Goal: Find specific page/section: Find specific page/section

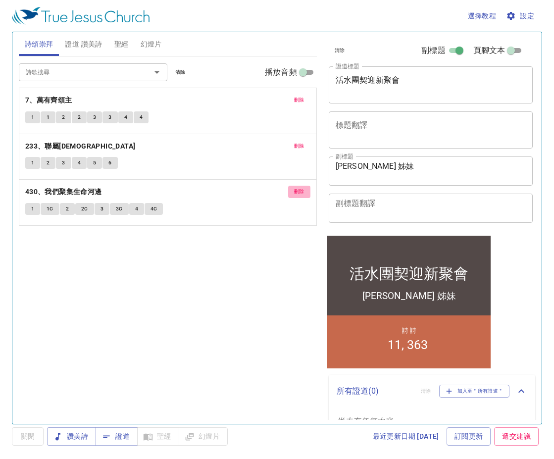
click at [302, 194] on span "刪除" at bounding box center [299, 191] width 10 height 9
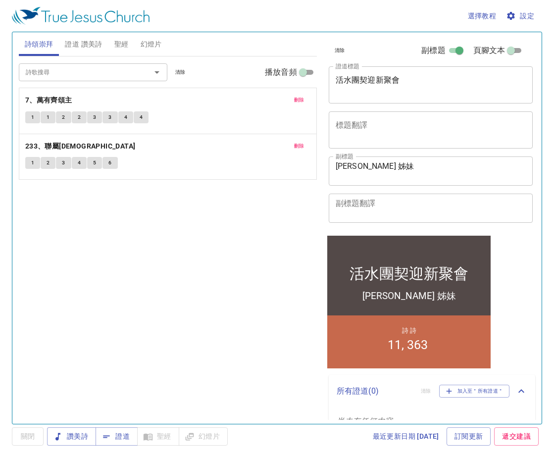
click at [300, 151] on button "刪除" at bounding box center [299, 146] width 22 height 12
click at [304, 106] on button "刪除" at bounding box center [299, 100] width 22 height 12
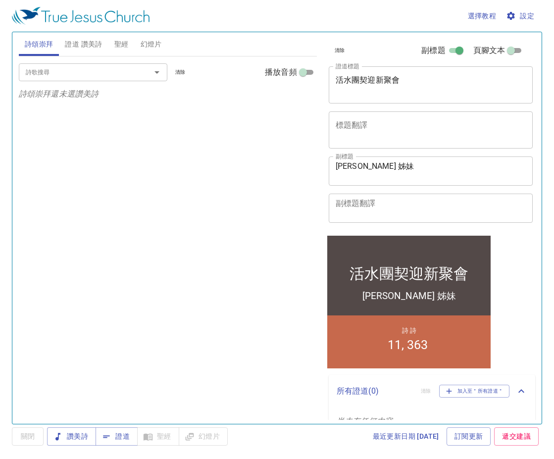
click at [112, 77] on input "詩歌搜尋" at bounding box center [78, 71] width 113 height 11
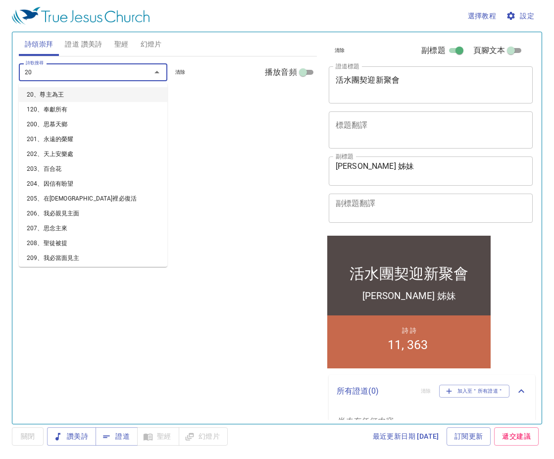
type input "206"
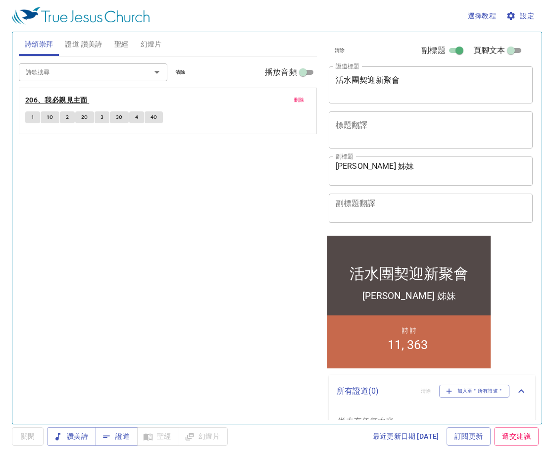
click at [74, 103] on b "206、我必親見主面" at bounding box center [56, 100] width 62 height 12
click at [528, 19] on span "設定" at bounding box center [521, 16] width 26 height 12
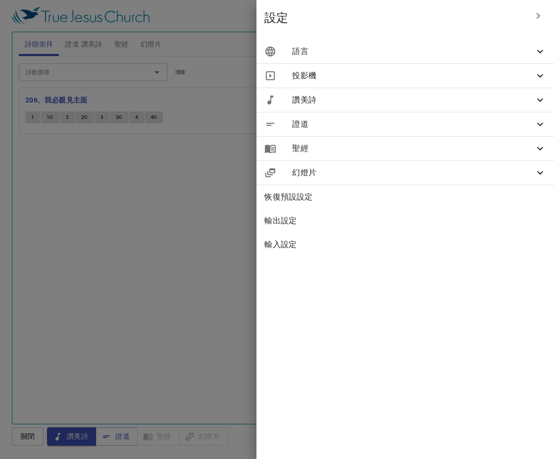
click at [464, 56] on span "語言" at bounding box center [413, 52] width 242 height 12
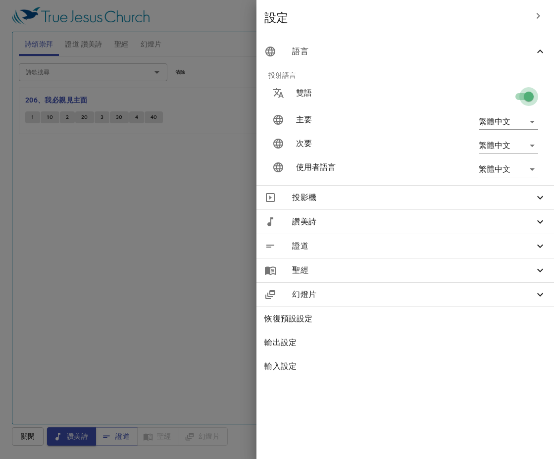
click at [515, 99] on input "checkbox" at bounding box center [528, 98] width 56 height 19
checkbox input "false"
click at [206, 181] on div at bounding box center [277, 229] width 554 height 459
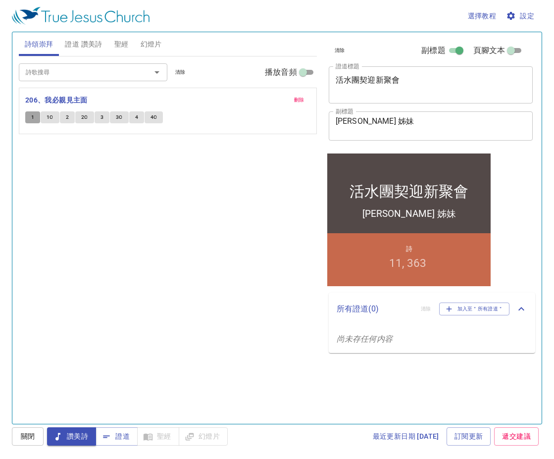
click at [38, 115] on button "1" at bounding box center [32, 117] width 15 height 12
click at [52, 116] on span "1C" at bounding box center [50, 117] width 7 height 9
click at [66, 117] on span "2" at bounding box center [67, 117] width 3 height 9
click at [80, 117] on button "2C" at bounding box center [84, 117] width 19 height 12
click at [103, 118] on span "3" at bounding box center [101, 117] width 3 height 9
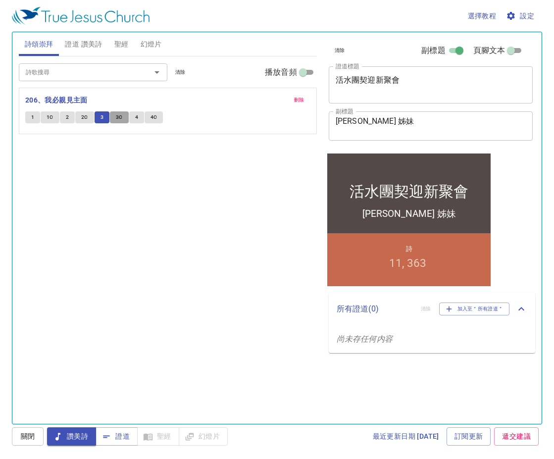
click at [118, 118] on span "3C" at bounding box center [119, 117] width 7 height 9
click at [139, 116] on button "4" at bounding box center [136, 117] width 15 height 12
click at [154, 122] on button "4C" at bounding box center [154, 117] width 19 height 12
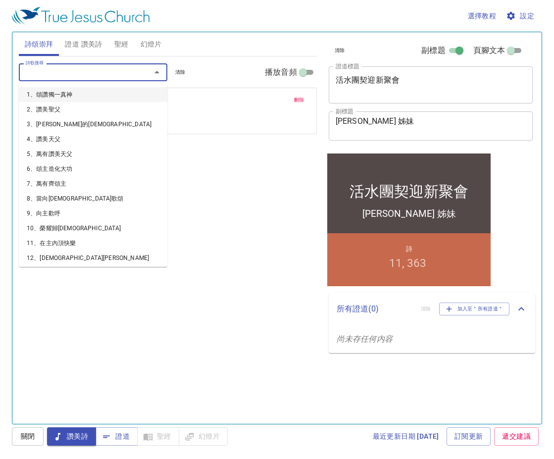
click at [113, 71] on input "詩歌搜尋" at bounding box center [78, 71] width 113 height 11
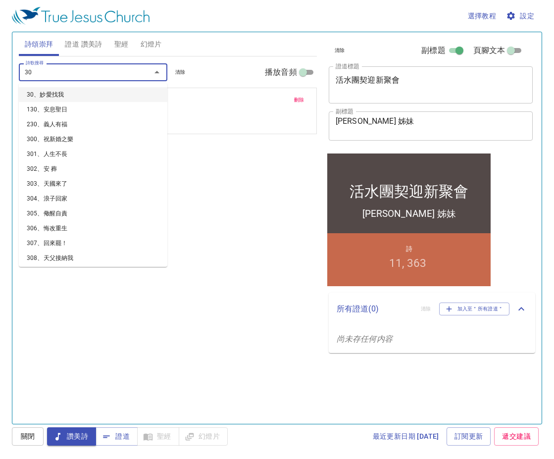
type input "307"
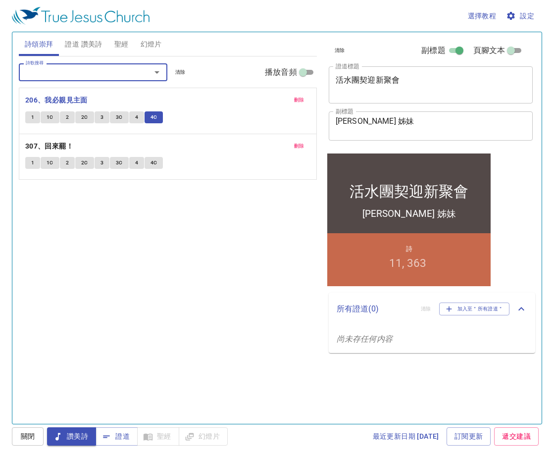
click at [303, 103] on span "刪除" at bounding box center [299, 100] width 10 height 9
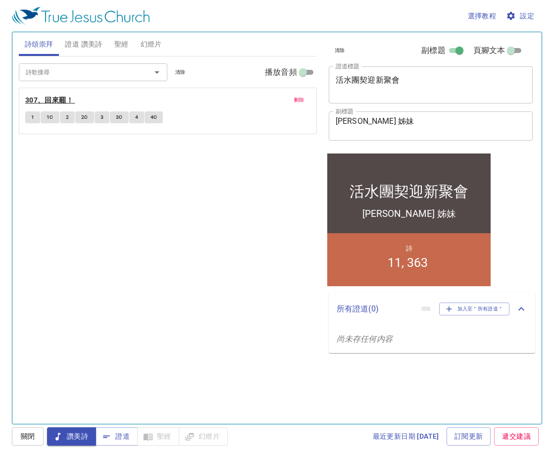
click at [51, 98] on b "307、回來罷！" at bounding box center [49, 100] width 48 height 12
click at [30, 114] on button "1" at bounding box center [32, 117] width 15 height 12
click at [68, 118] on span "2" at bounding box center [67, 117] width 3 height 9
click at [80, 48] on span "證道 讚美詩" at bounding box center [83, 44] width 37 height 12
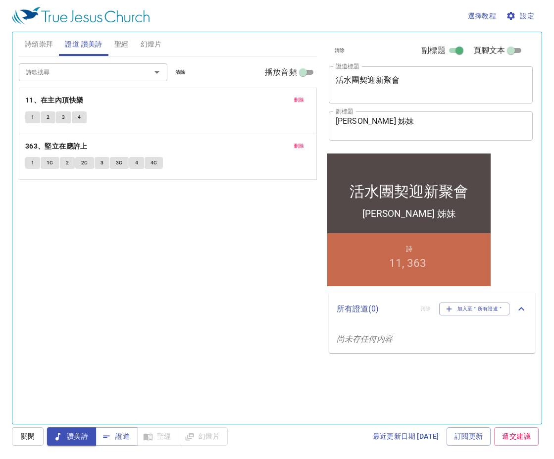
click at [297, 98] on span "刪除" at bounding box center [299, 100] width 10 height 9
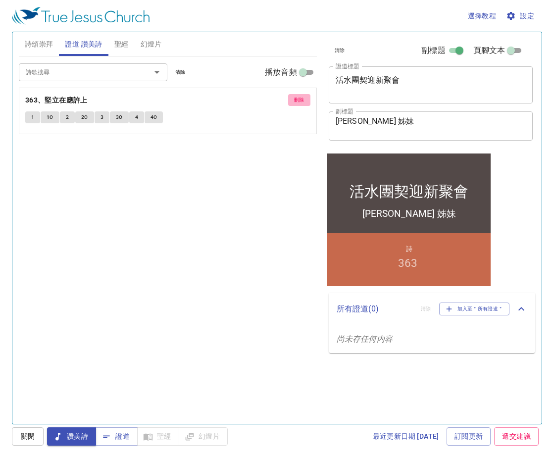
click at [297, 98] on span "刪除" at bounding box center [299, 100] width 10 height 9
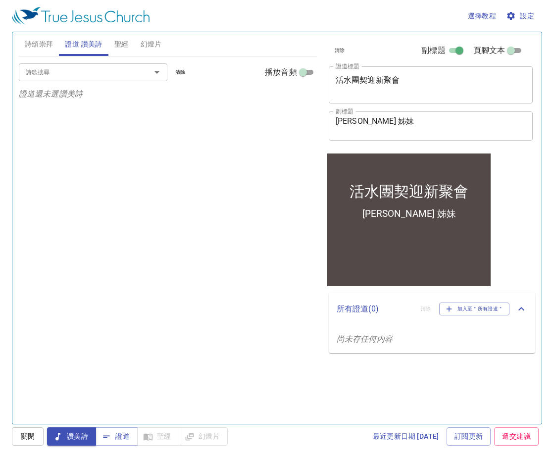
click at [103, 79] on div "詩歌搜尋" at bounding box center [93, 71] width 148 height 17
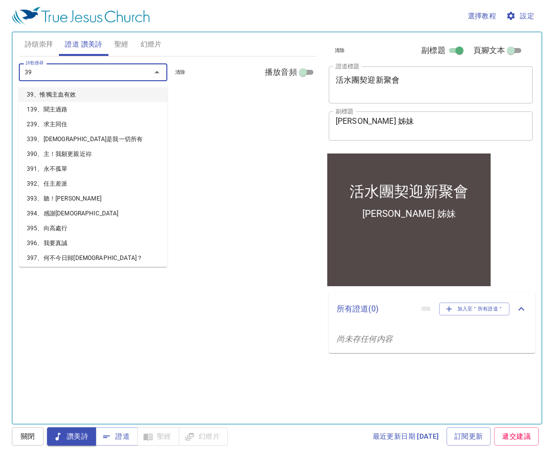
type input "399"
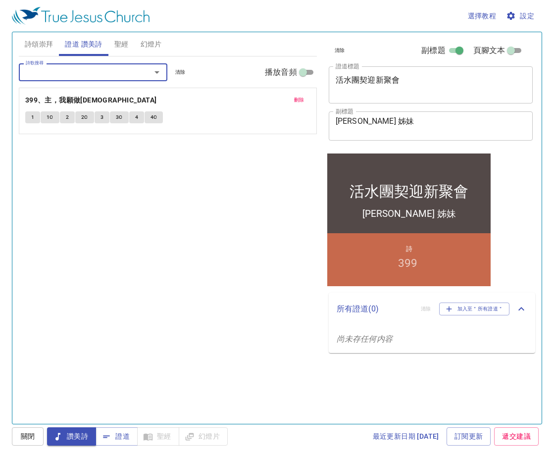
click at [38, 116] on button "1" at bounding box center [32, 117] width 15 height 12
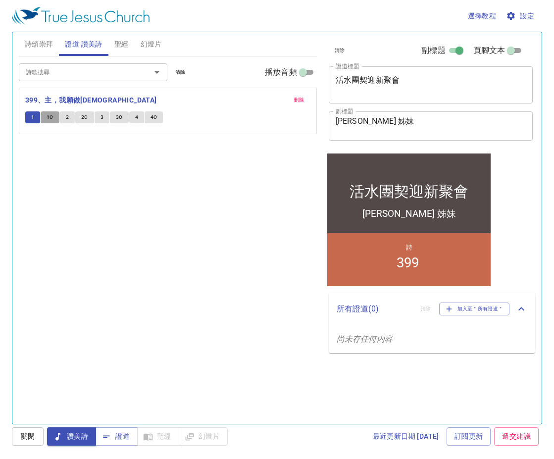
click at [51, 117] on span "1C" at bounding box center [50, 117] width 7 height 9
click at [69, 117] on button "2" at bounding box center [67, 117] width 15 height 12
click at [83, 116] on span "2C" at bounding box center [84, 117] width 7 height 9
click at [100, 120] on span "3" at bounding box center [101, 117] width 3 height 9
click at [112, 117] on button "3C" at bounding box center [119, 117] width 19 height 12
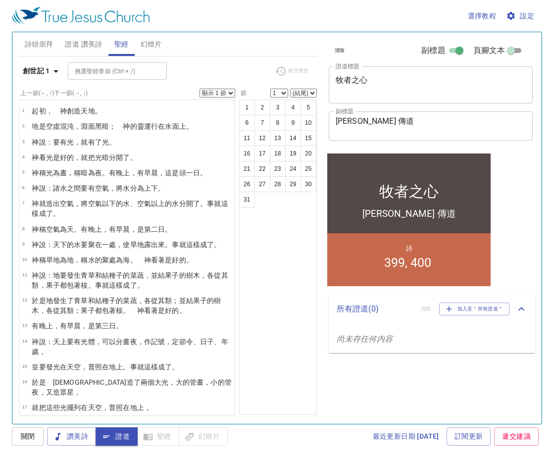
click at [274, 398] on div "1 2 3 4 5 6 7 8 9 10 11 12 13 14 15 16 17 18 19 20 21 22 23 24 25 26 27 28 29 3…" at bounding box center [278, 256] width 78 height 315
click at [425, 376] on div "清除 副標題 頁腳文本 證道標題 牧者之心 x 證道標題 副標題 高一玟 傳道 x 副標題 頁腳文本 頁腳文本 所有證道 ( 0 ) 清除 加入至＂所有證道＂…" at bounding box center [430, 223] width 218 height 391
click at [44, 72] on b "創世記 1" at bounding box center [36, 71] width 27 height 12
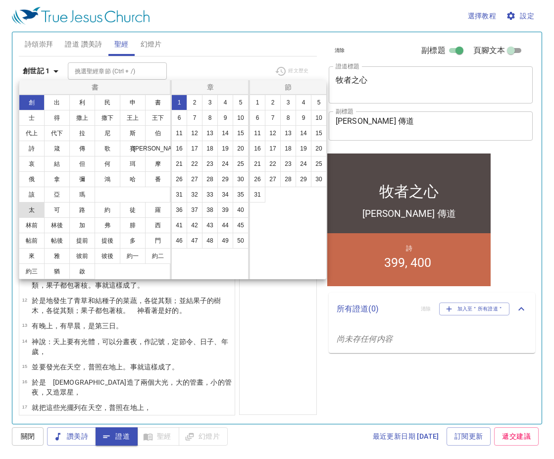
click at [38, 210] on button "太" at bounding box center [32, 210] width 26 height 16
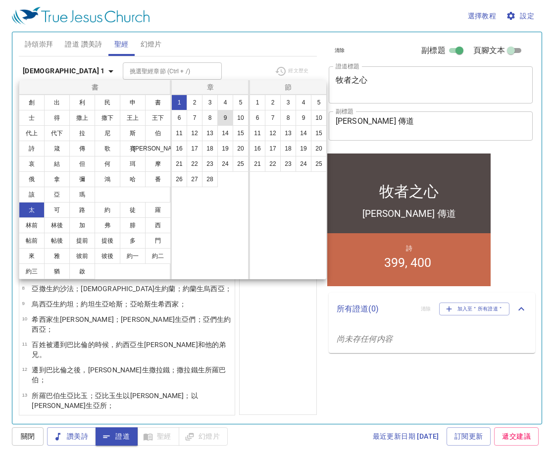
click at [231, 121] on button "9" at bounding box center [225, 118] width 16 height 16
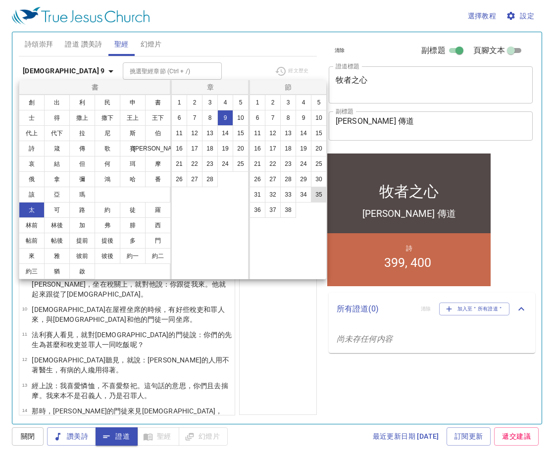
click at [317, 194] on button "35" at bounding box center [319, 195] width 16 height 16
select select "35"
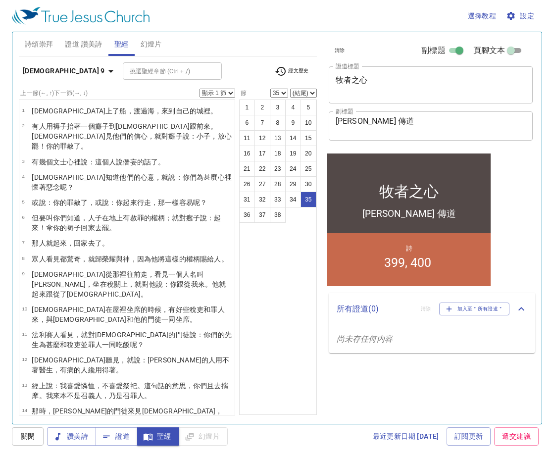
scroll to position [487, 0]
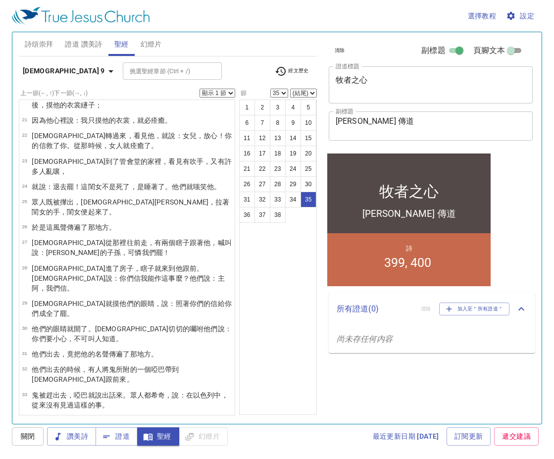
click at [286, 303] on div "1 2 3 4 5 6 7 8 9 10 11 12 13 14 15 16 17 18 19 20 21 22 23 24 25 26 27 28 29 3…" at bounding box center [278, 256] width 78 height 315
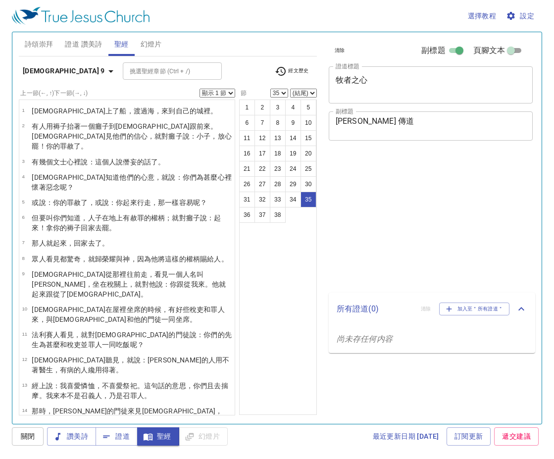
select select "35"
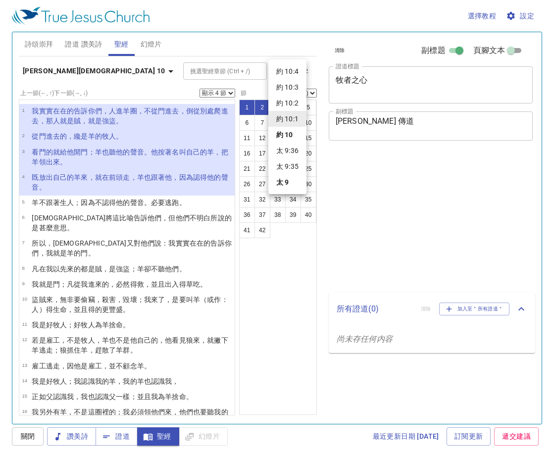
select select "4"
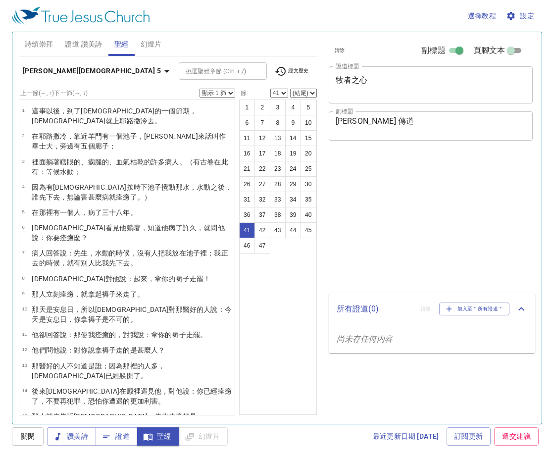
select select "41"
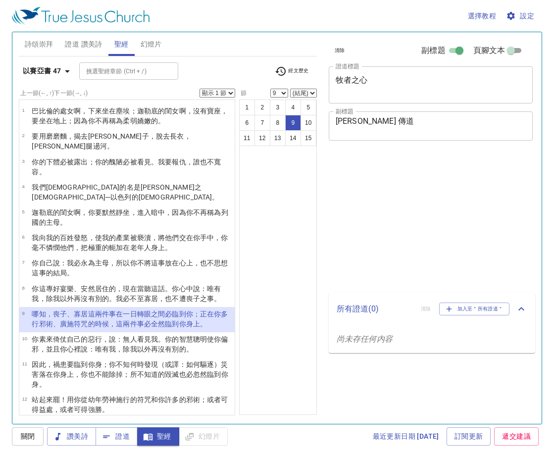
select select "9"
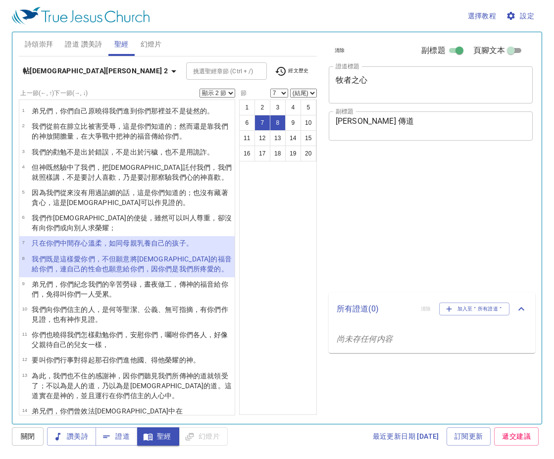
select select "2"
select select "7"
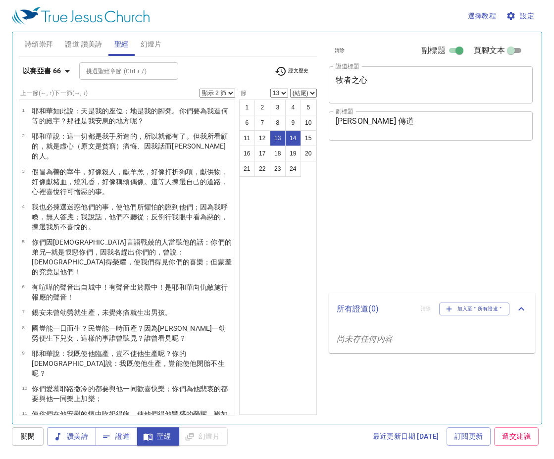
select select "2"
select select "13"
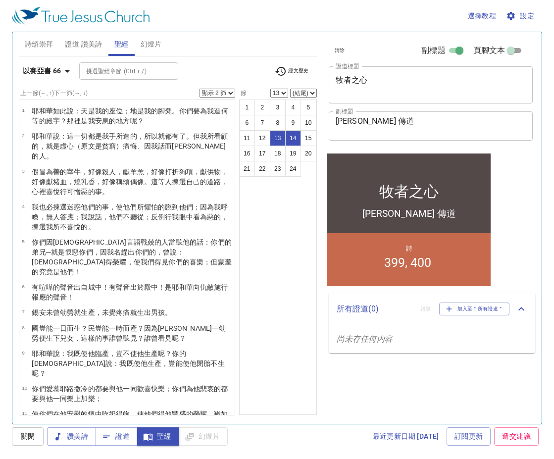
scroll to position [193, 0]
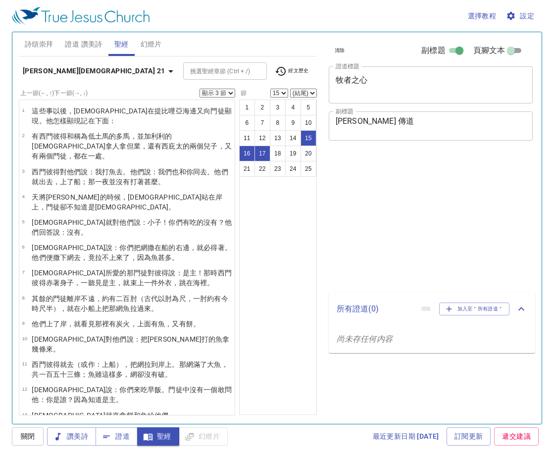
select select "3"
select select "15"
